Goal: Task Accomplishment & Management: Manage account settings

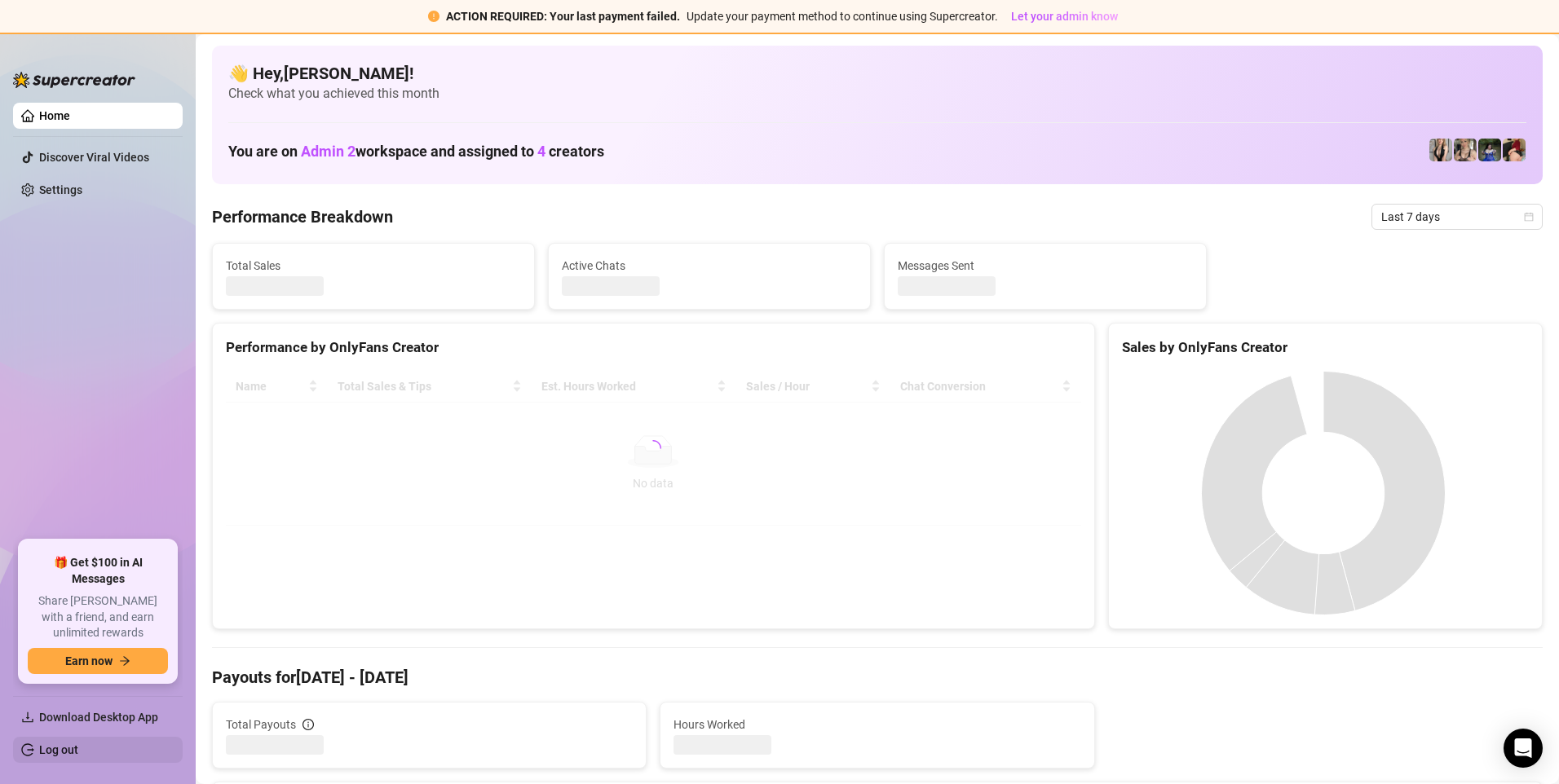
click at [66, 750] on link "Log out" at bounding box center [59, 750] width 39 height 13
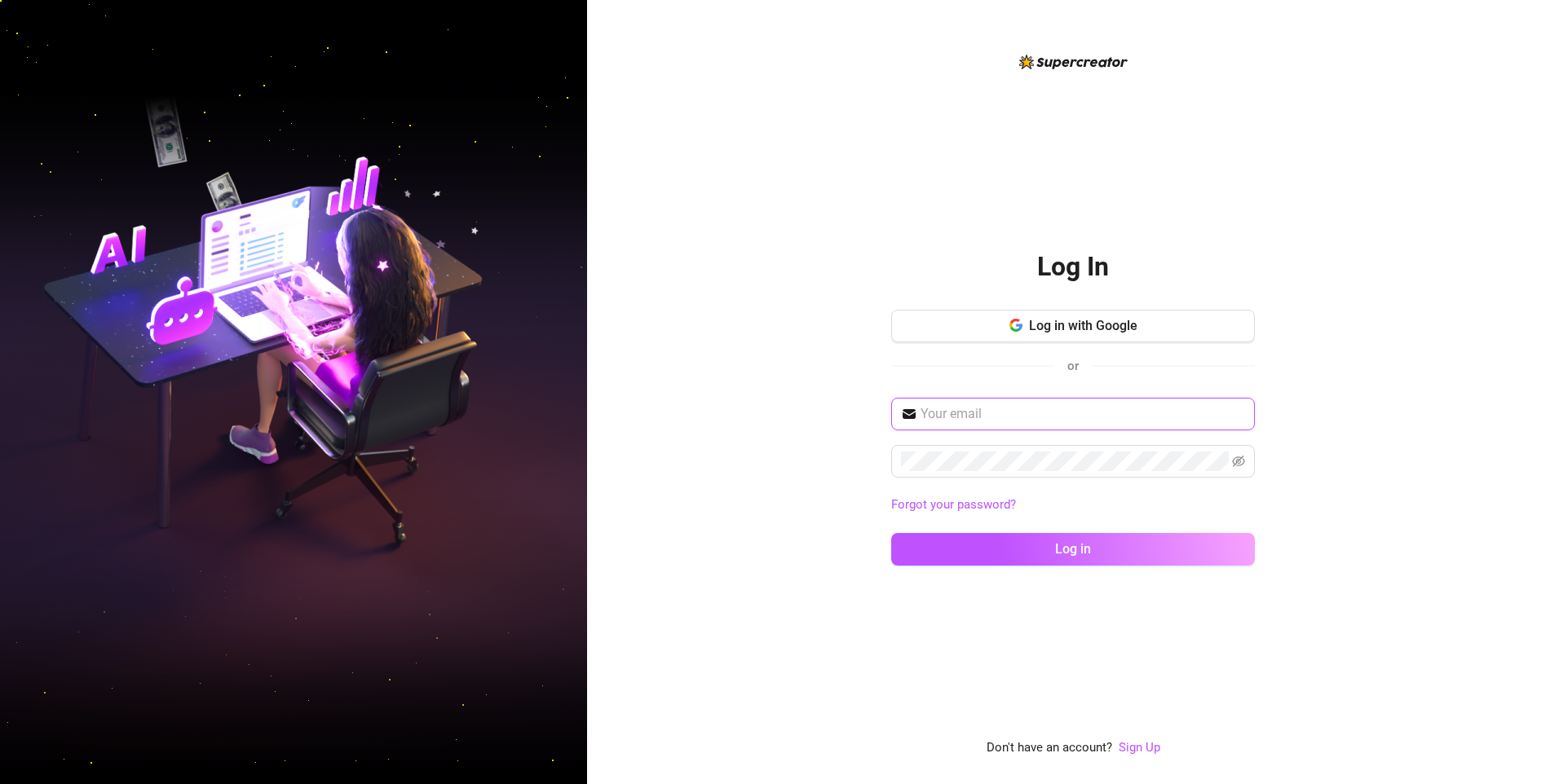
click at [1044, 408] on input "text" at bounding box center [1083, 415] width 324 height 20
type input "jerick23constantino@gmail.com"
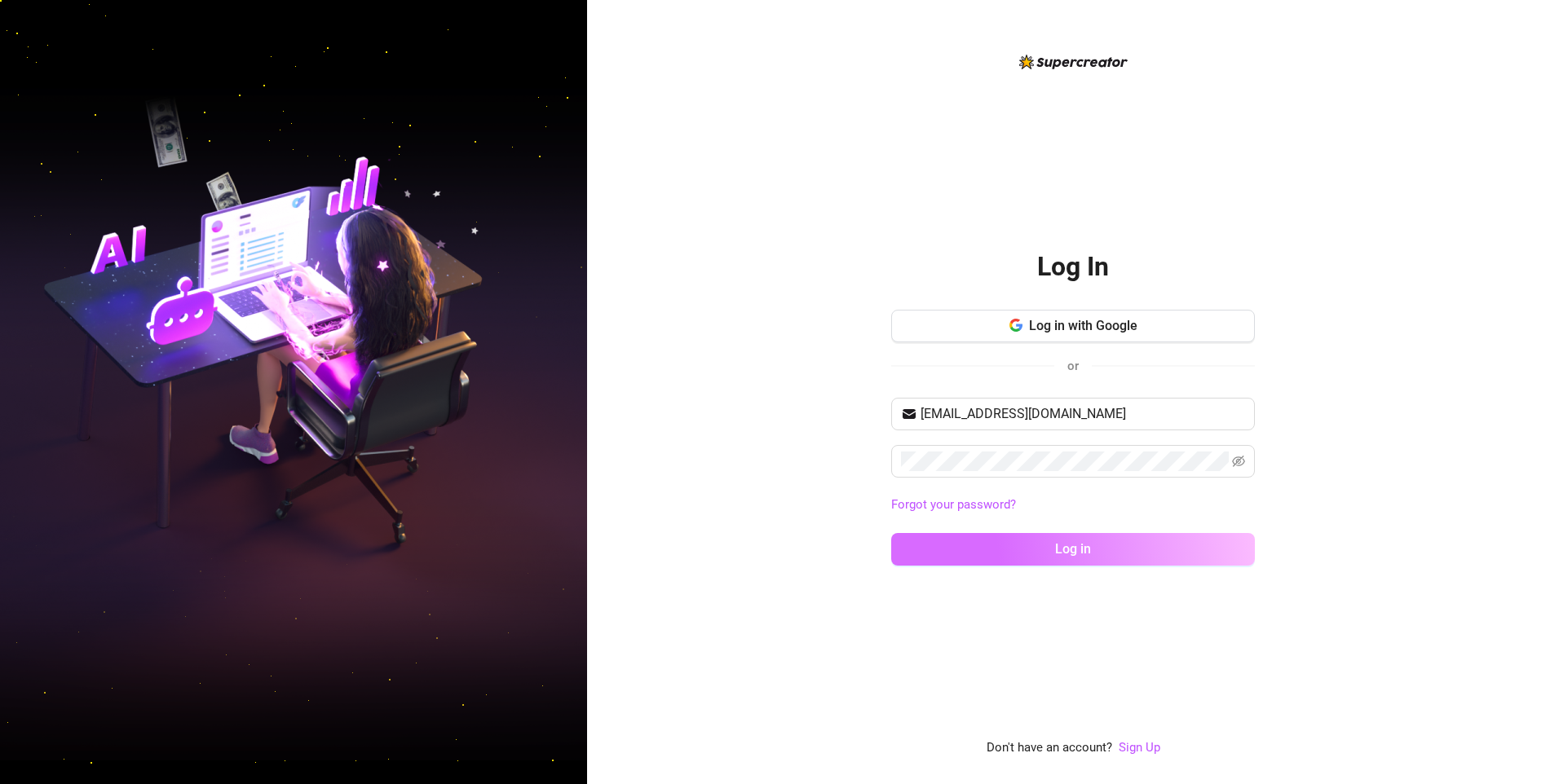
click at [1002, 557] on button "Log in" at bounding box center [1073, 550] width 364 height 33
